Goal: Entertainment & Leisure: Consume media (video, audio)

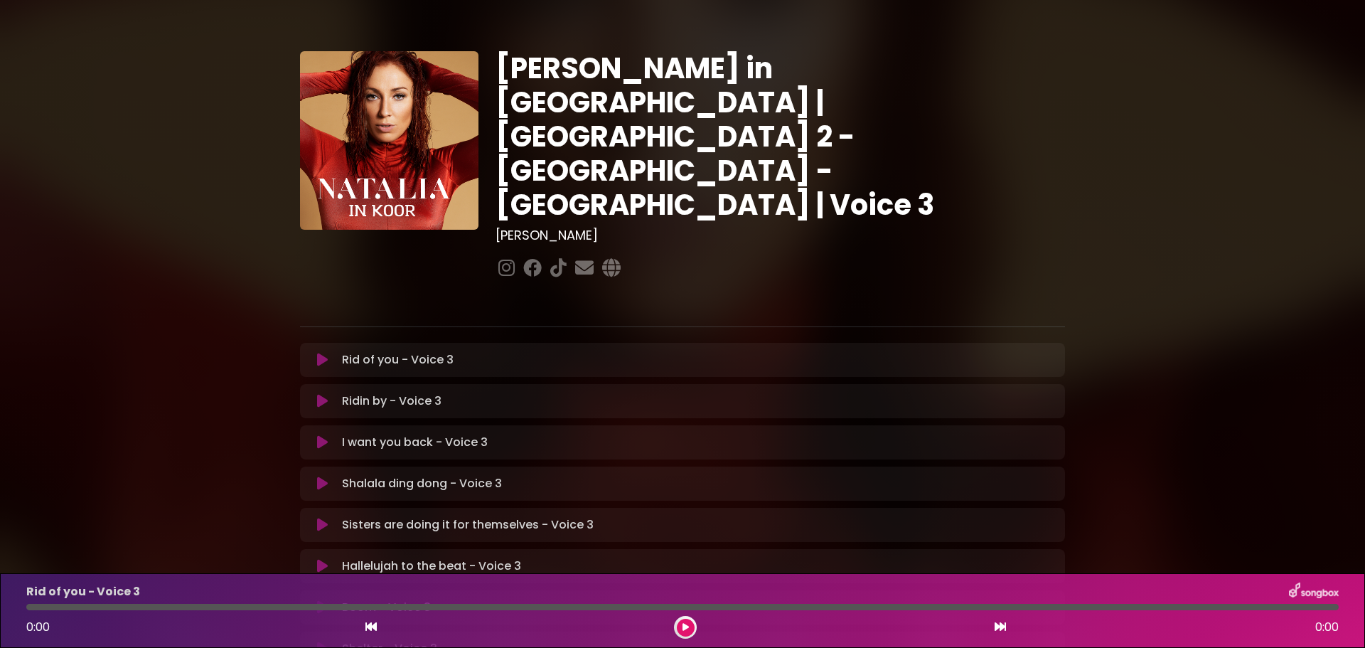
click at [855, 599] on div "Boom - Voice 3 Loading Track..." at bounding box center [696, 607] width 720 height 17
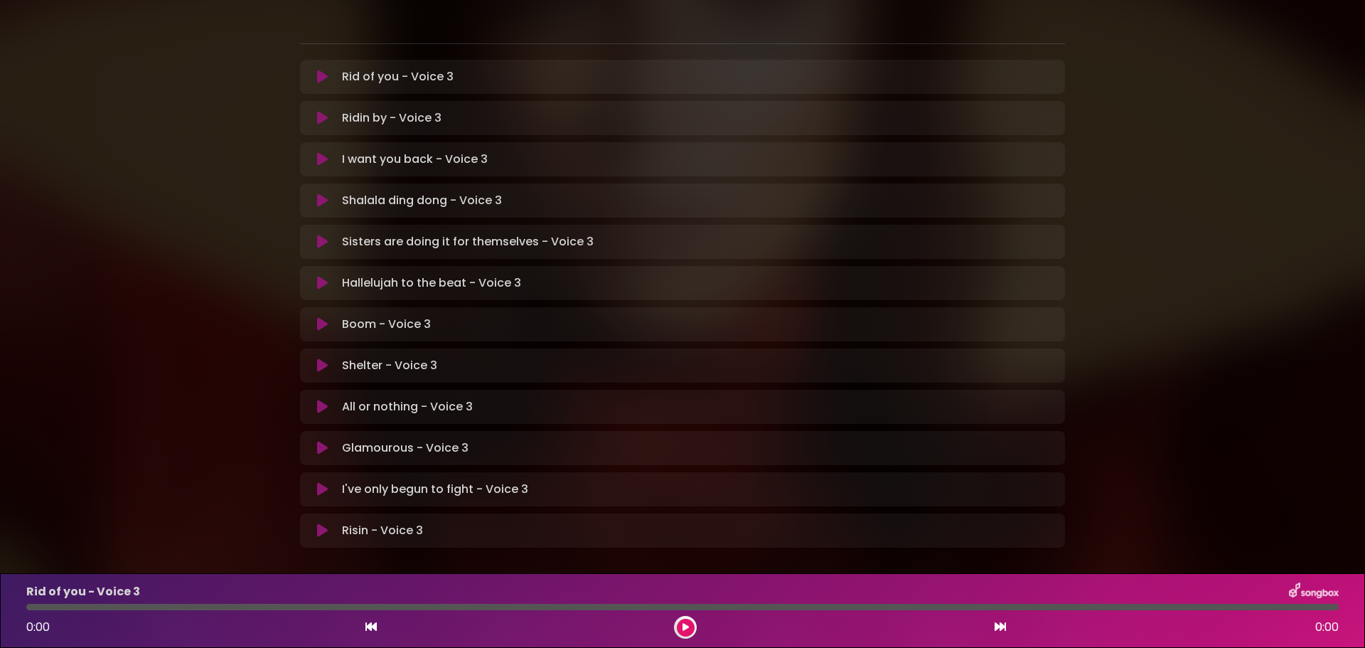
scroll to position [296, 0]
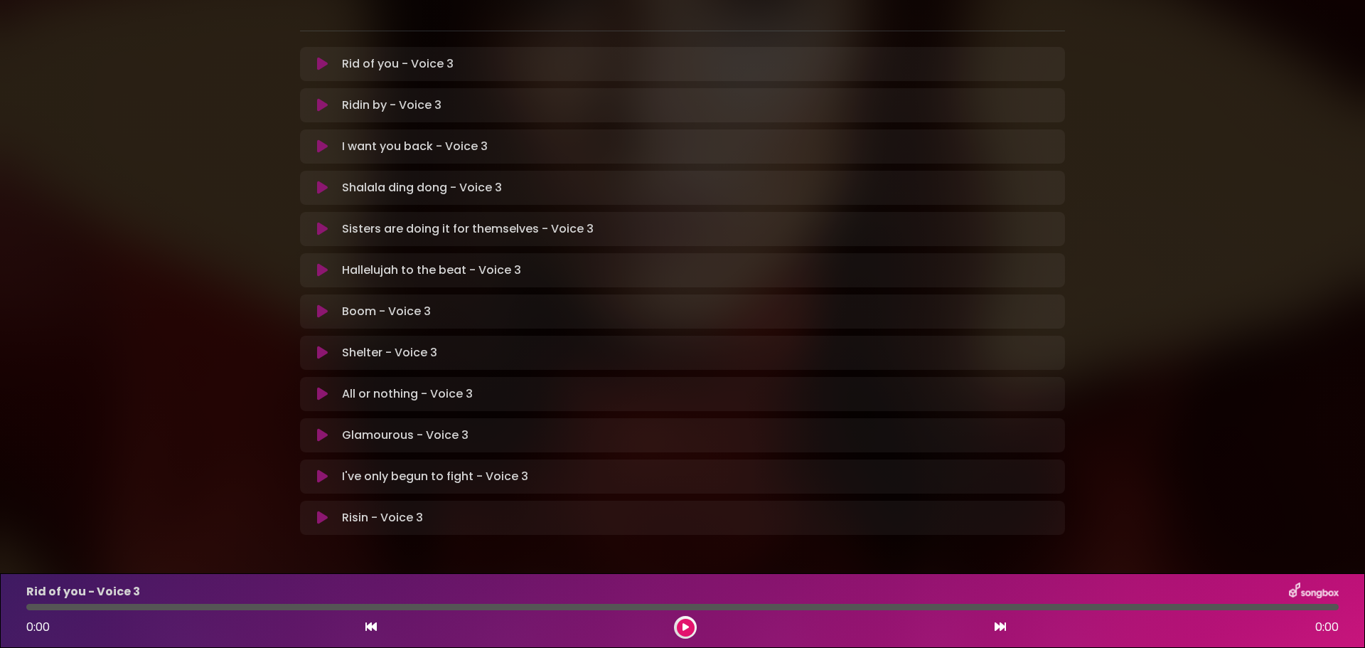
drag, startPoint x: 318, startPoint y: 299, endPoint x: 694, endPoint y: 630, distance: 500.8
click at [694, 630] on button at bounding box center [686, 628] width 18 height 18
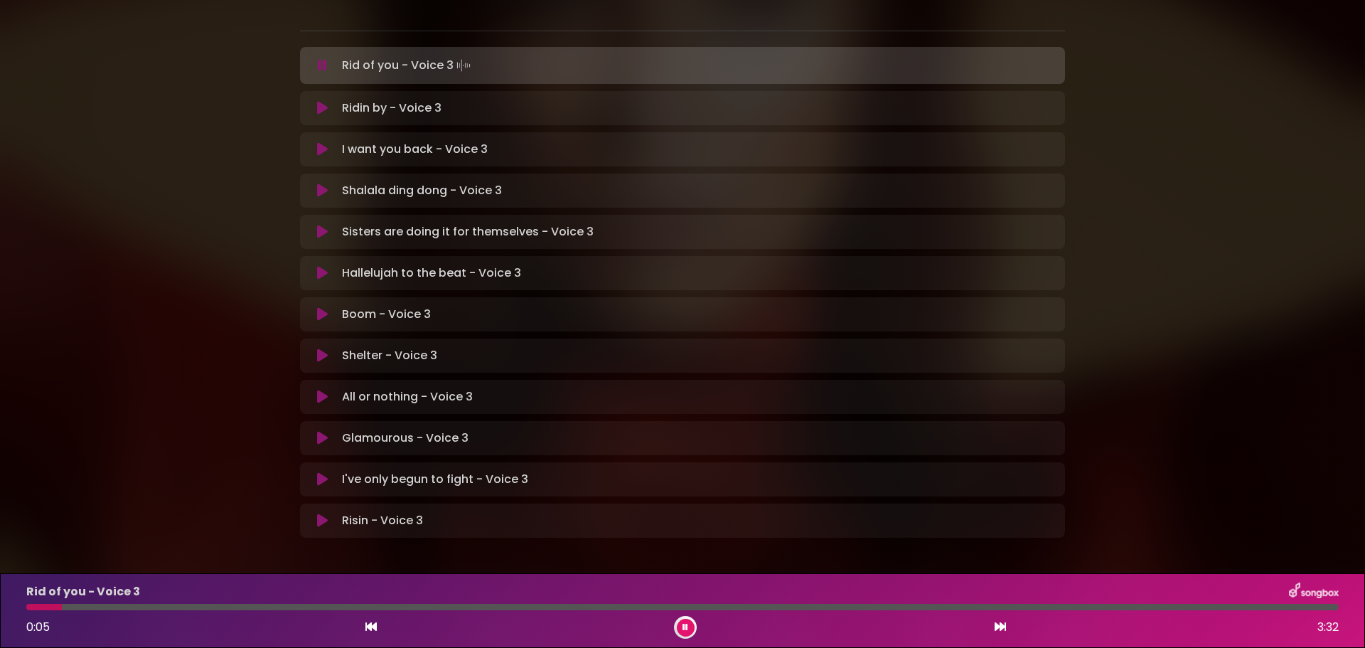
click at [685, 635] on button at bounding box center [686, 628] width 18 height 18
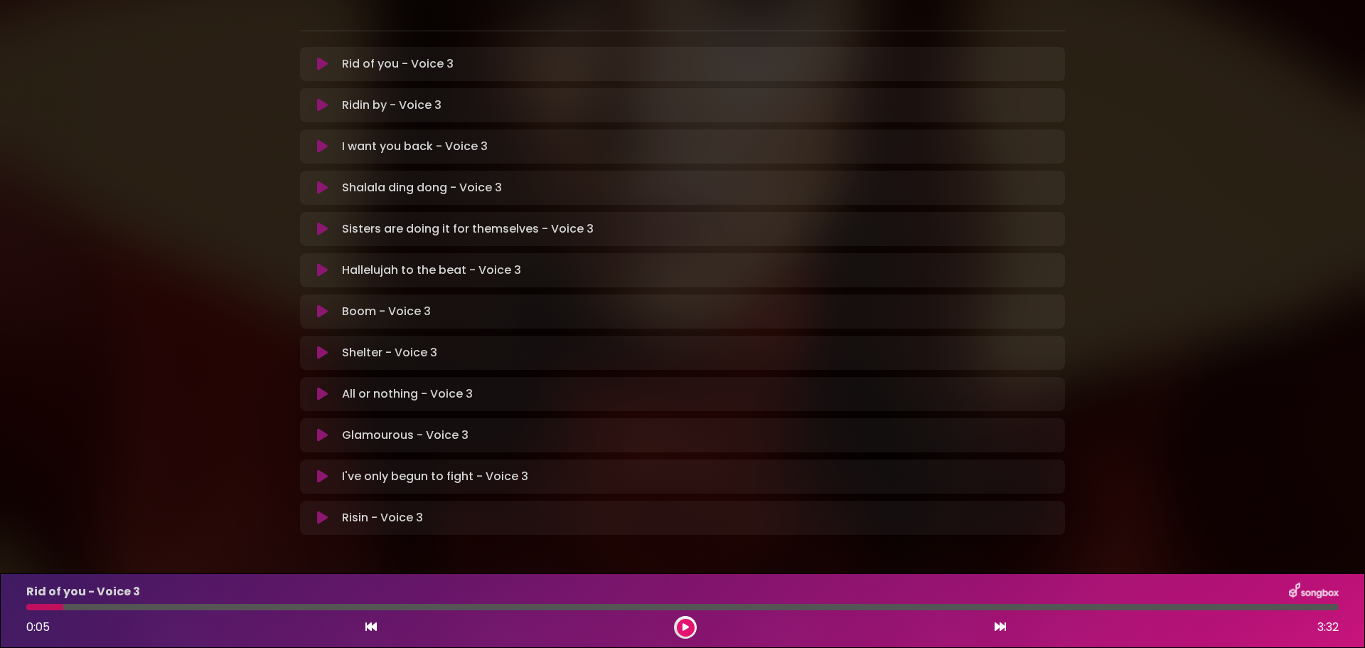
click at [363, 344] on p "Shelter - Voice 3 Loading Track..." at bounding box center [389, 352] width 95 height 17
click at [320, 346] on icon at bounding box center [322, 353] width 11 height 14
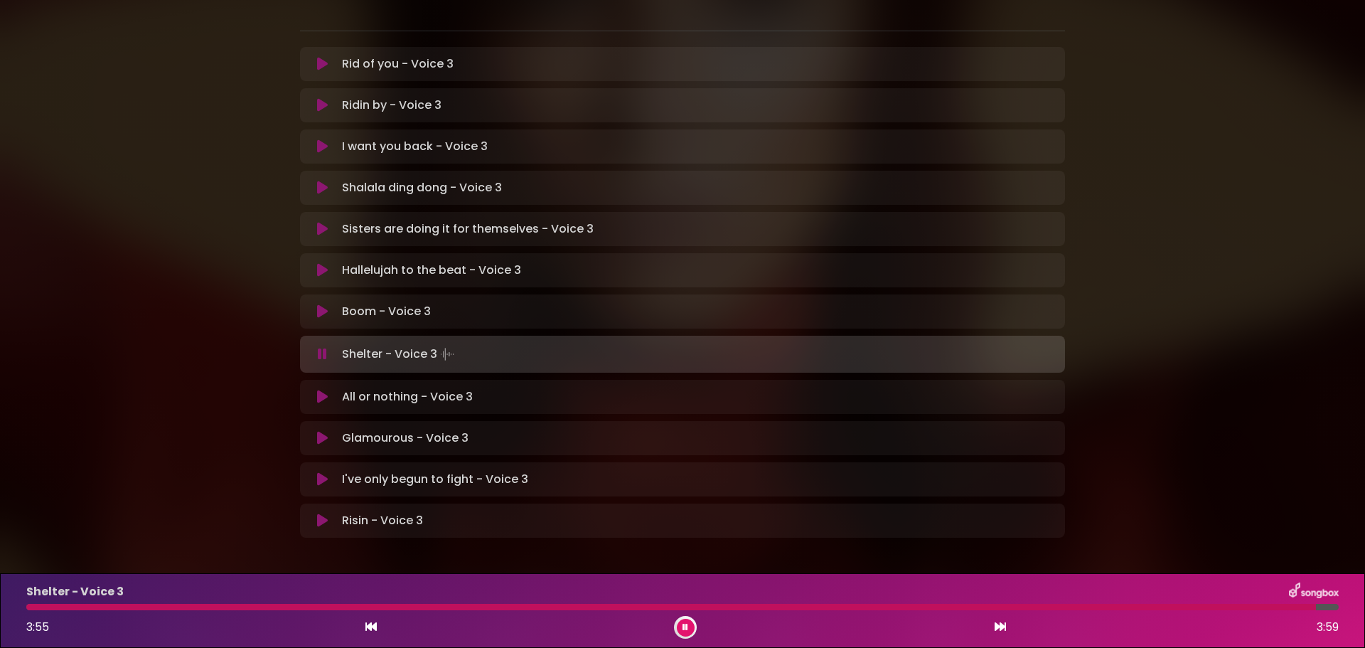
click at [320, 347] on icon at bounding box center [322, 354] width 9 height 14
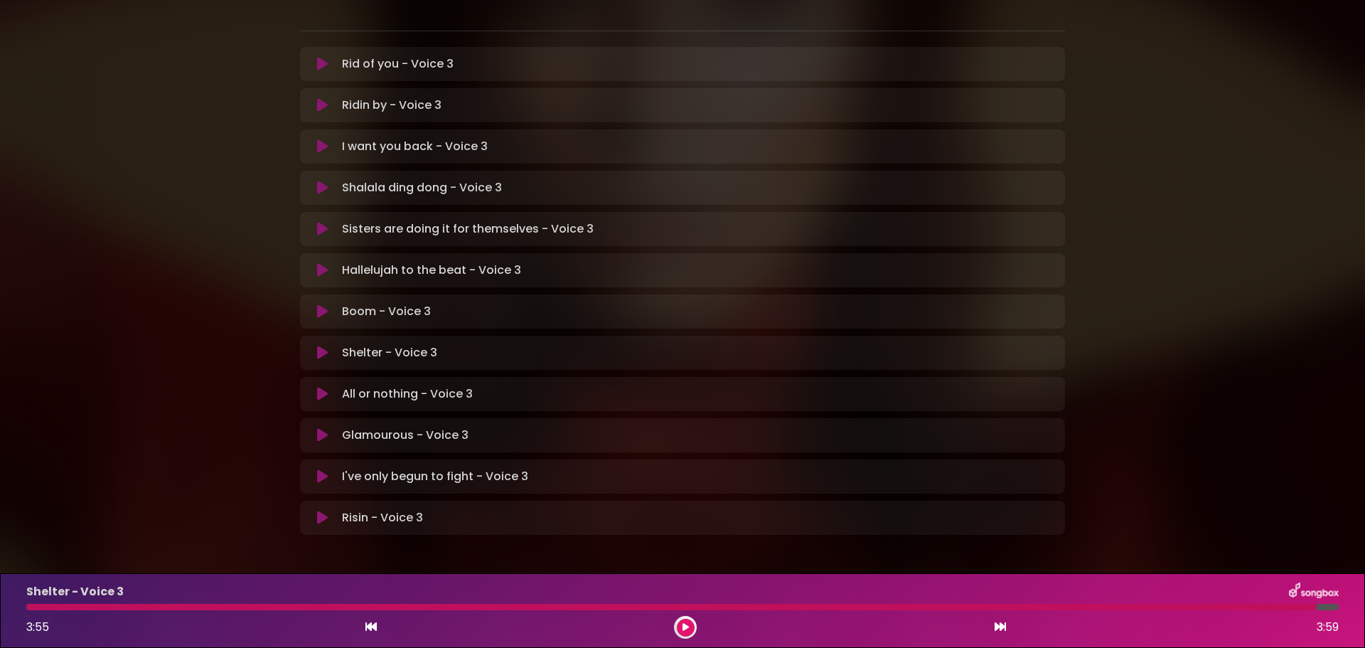
click at [320, 346] on icon at bounding box center [322, 353] width 11 height 14
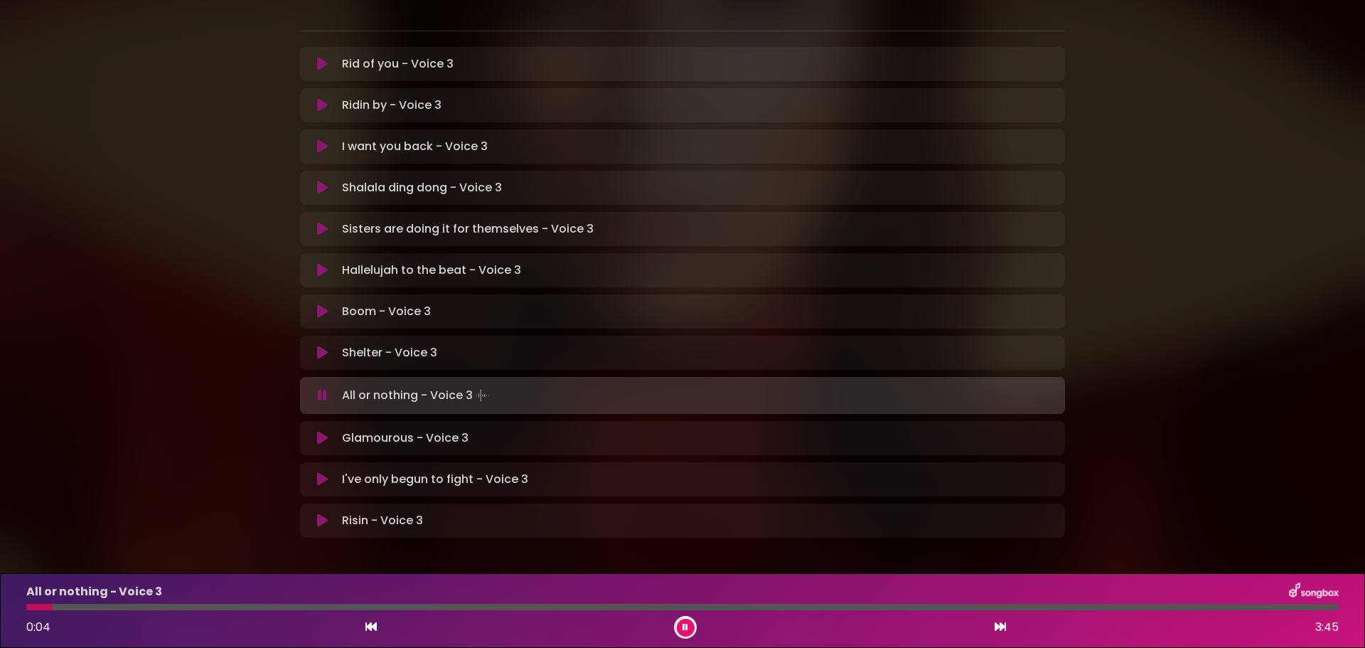
click at [316, 388] on button at bounding box center [323, 395] width 28 height 14
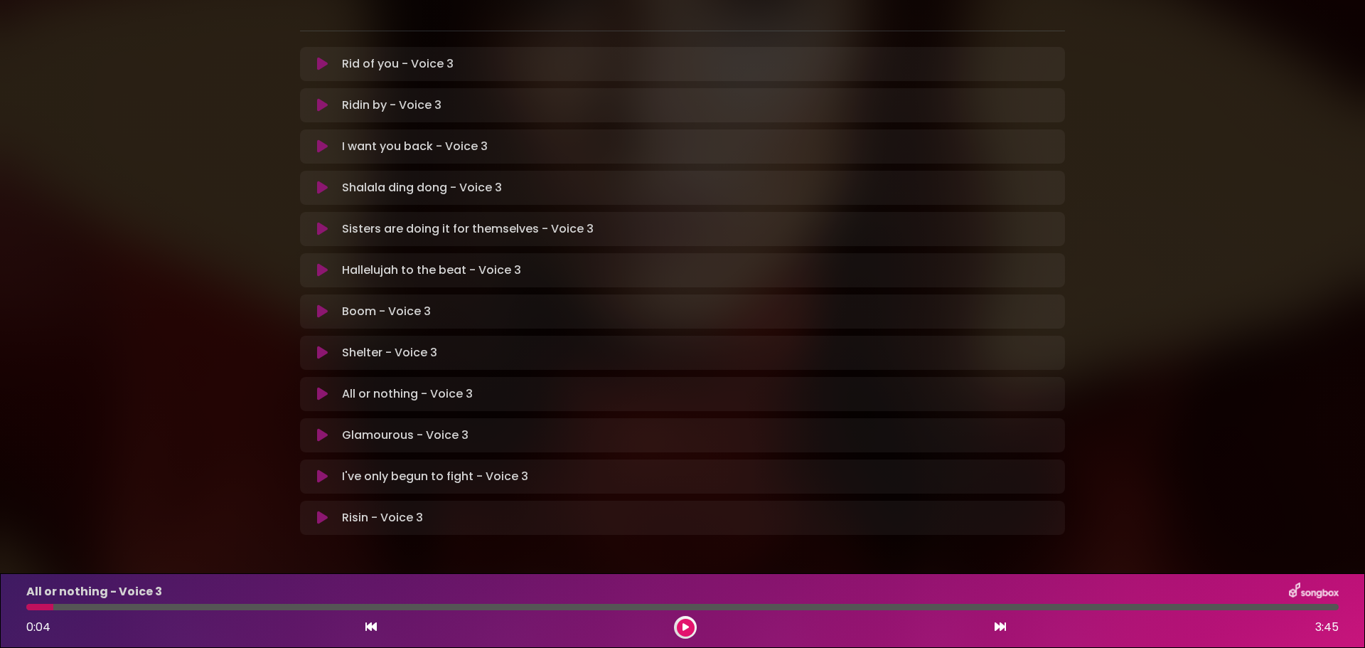
click at [685, 630] on icon at bounding box center [686, 627] width 6 height 9
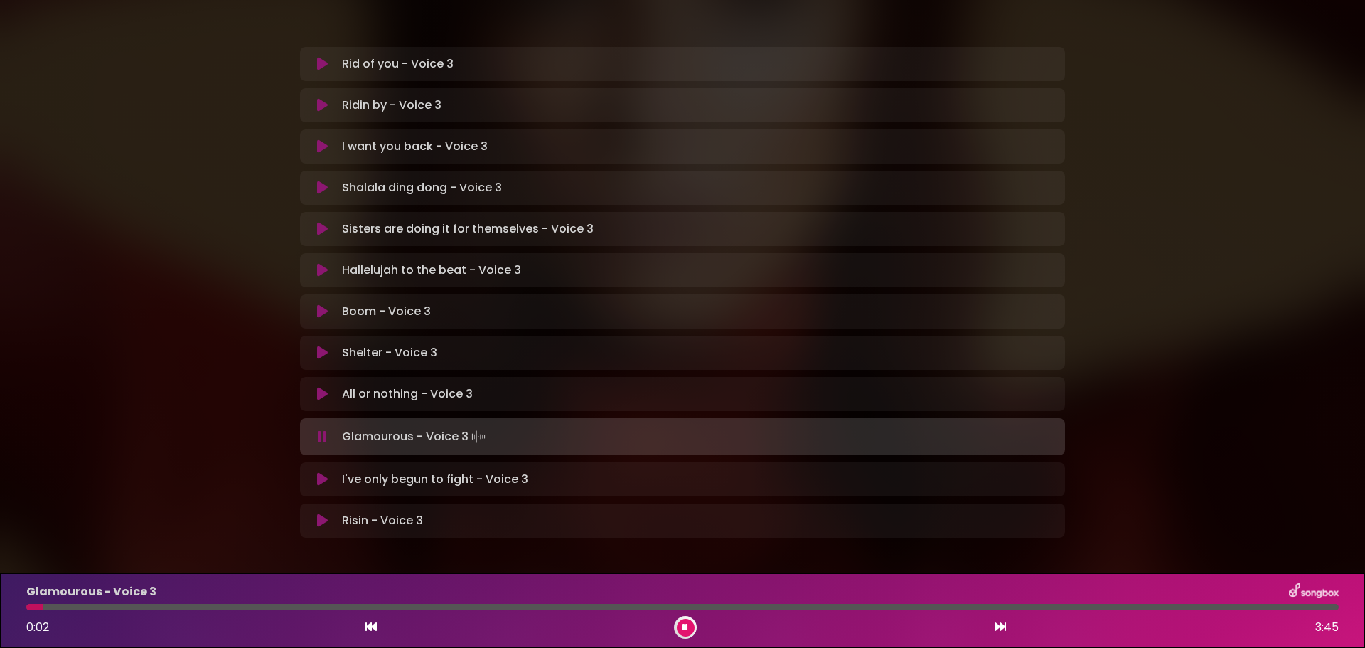
click at [323, 429] on icon at bounding box center [322, 436] width 9 height 14
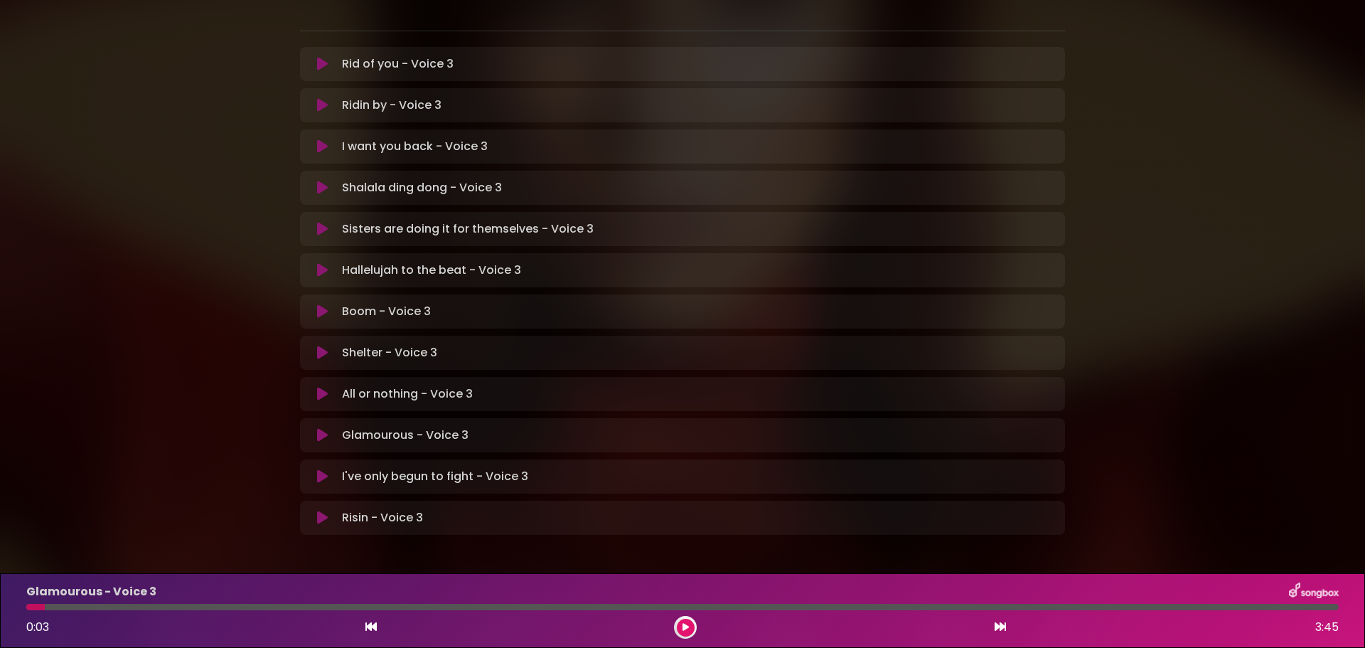
click at [684, 629] on icon at bounding box center [686, 627] width 6 height 9
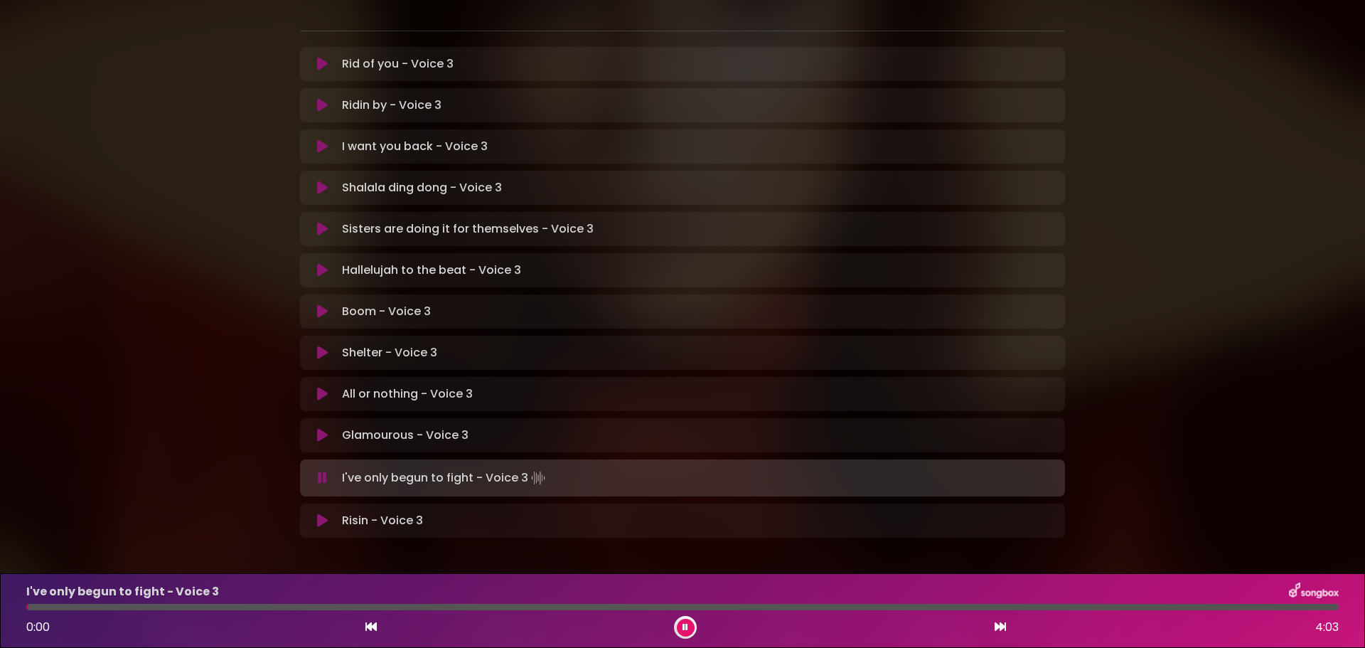
click at [320, 471] on icon at bounding box center [322, 478] width 9 height 14
